Goal: Find specific page/section: Find specific page/section

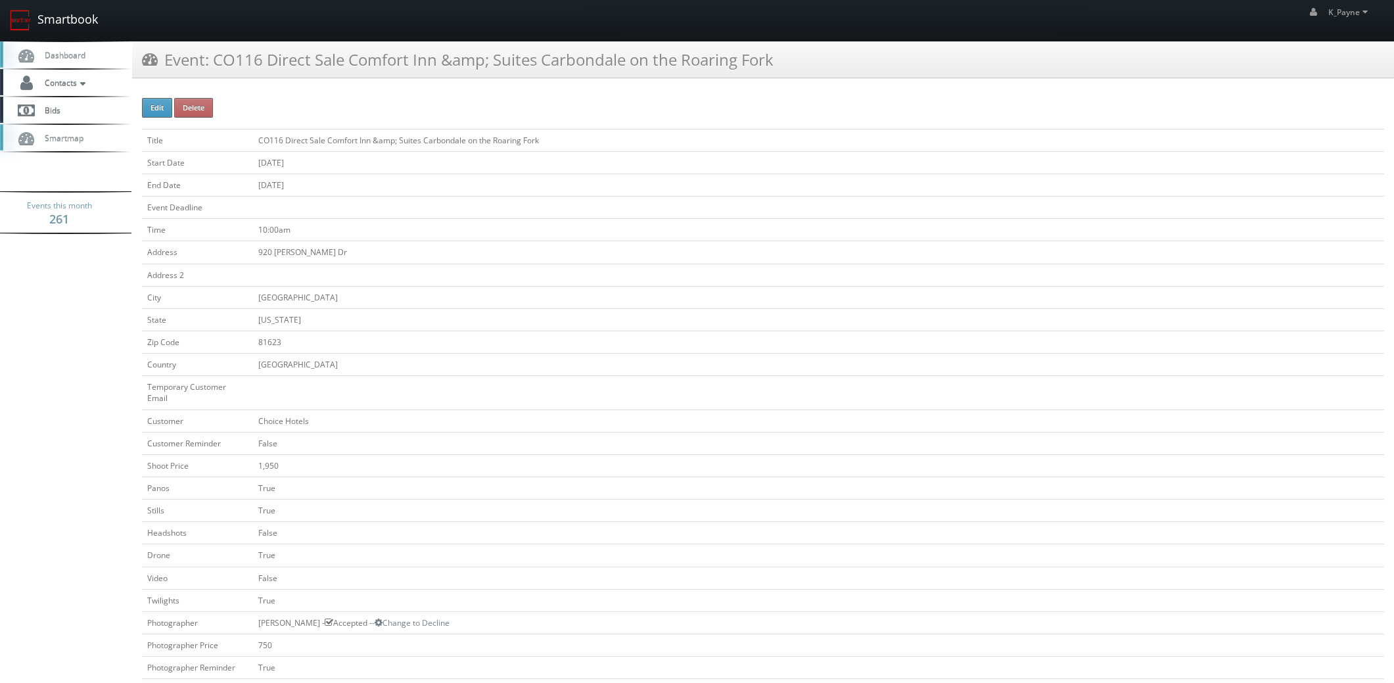
click at [50, 20] on link "Smartbook" at bounding box center [54, 20] width 108 height 41
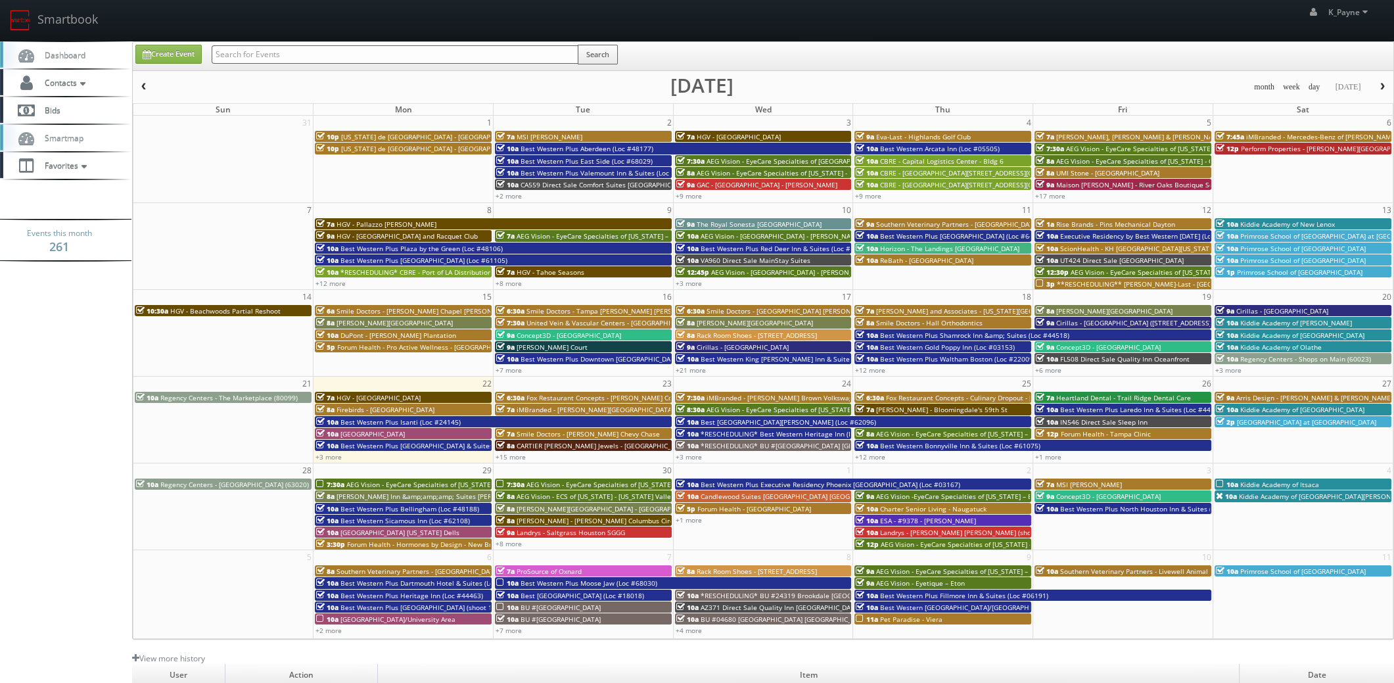
click at [282, 59] on input "text" at bounding box center [395, 54] width 367 height 18
type input "wyatt'"
